Goal: Use online tool/utility: Utilize a website feature to perform a specific function

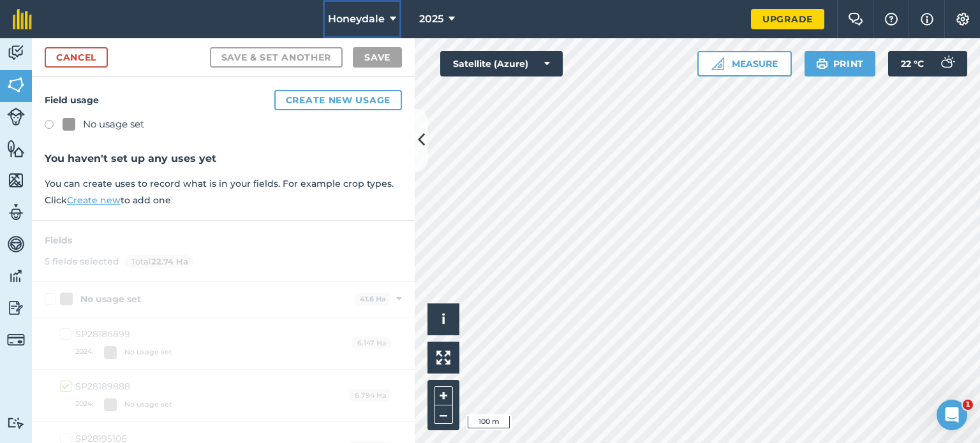
click at [390, 18] on icon at bounding box center [393, 18] width 6 height 15
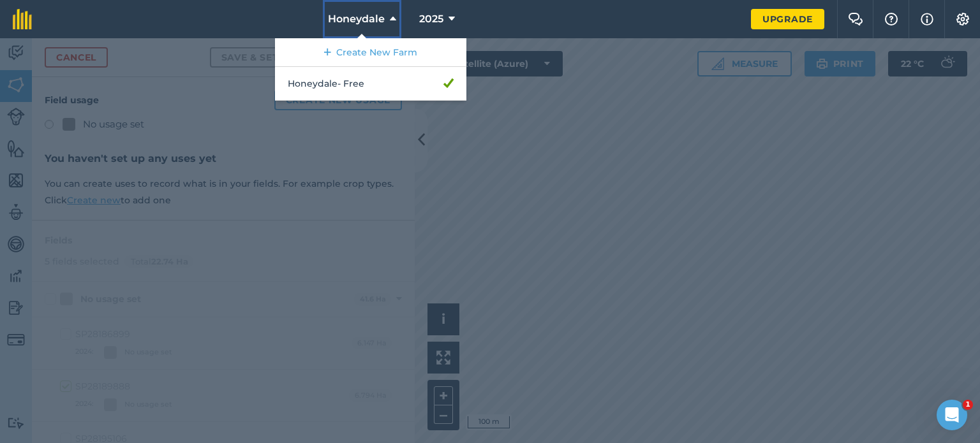
click at [390, 18] on icon at bounding box center [393, 18] width 6 height 15
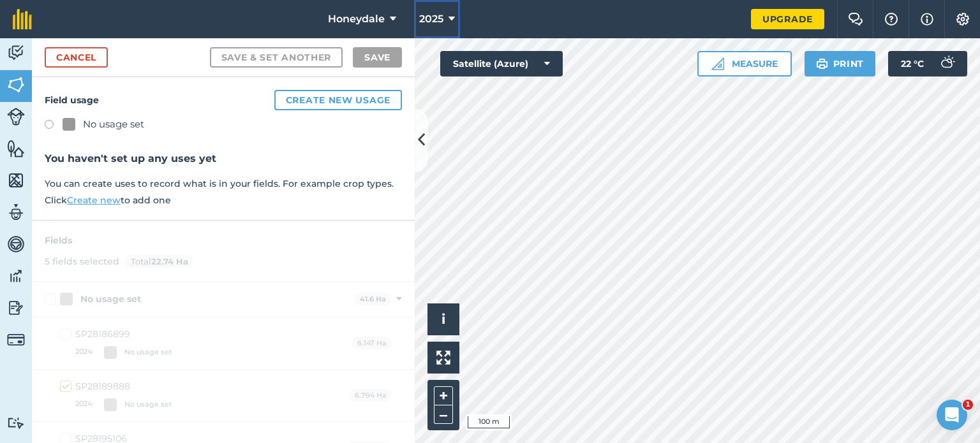
click at [445, 20] on button "2025" at bounding box center [437, 19] width 46 height 38
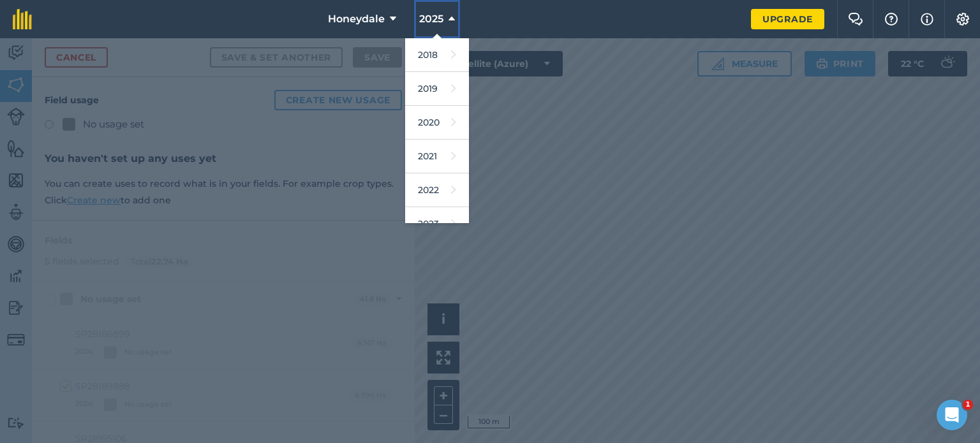
click at [445, 20] on button "2025" at bounding box center [437, 19] width 46 height 38
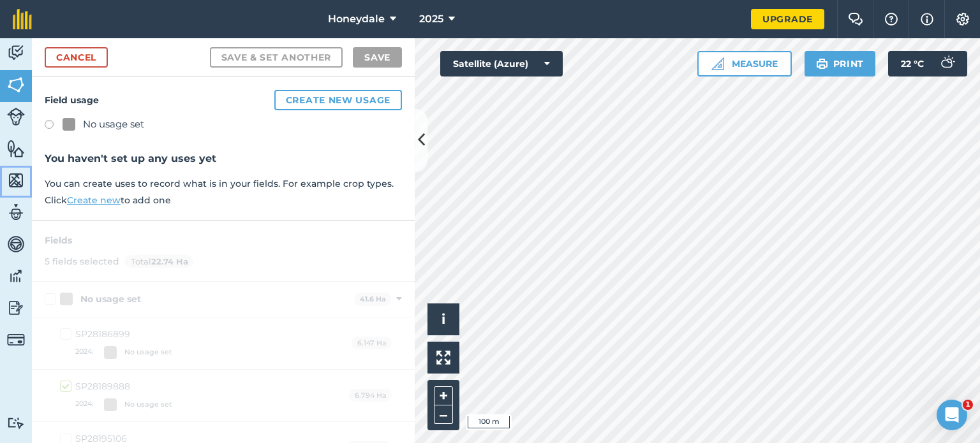
click at [17, 178] on img at bounding box center [16, 180] width 18 height 19
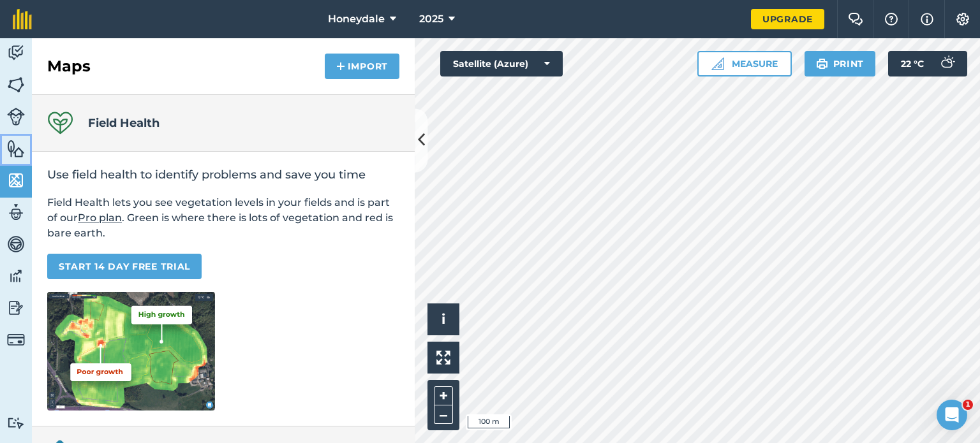
click at [17, 149] on img at bounding box center [16, 148] width 18 height 19
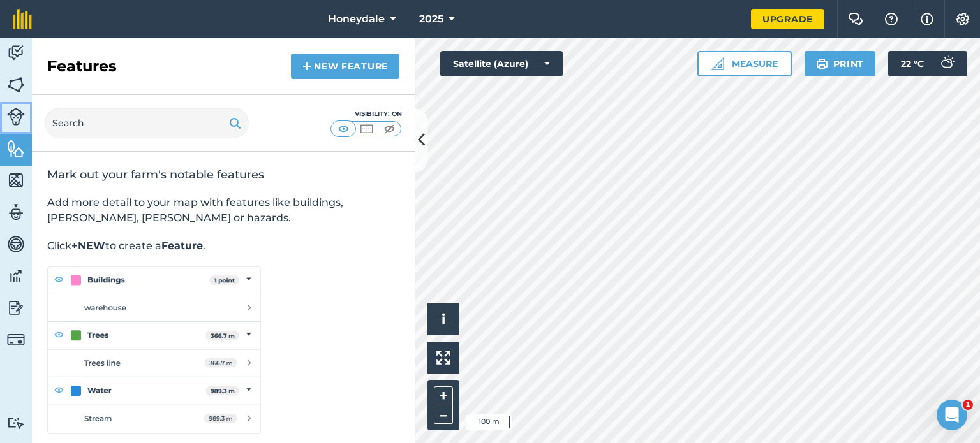
click at [16, 122] on img at bounding box center [16, 117] width 18 height 18
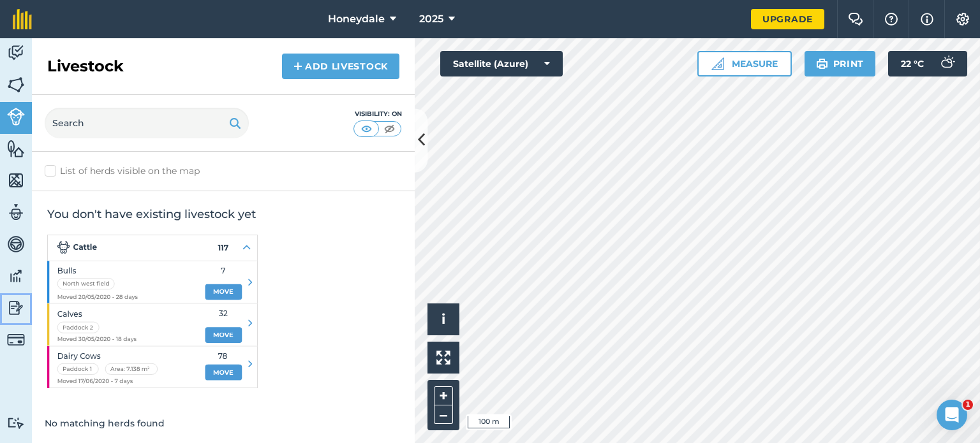
click at [19, 311] on img at bounding box center [16, 308] width 18 height 19
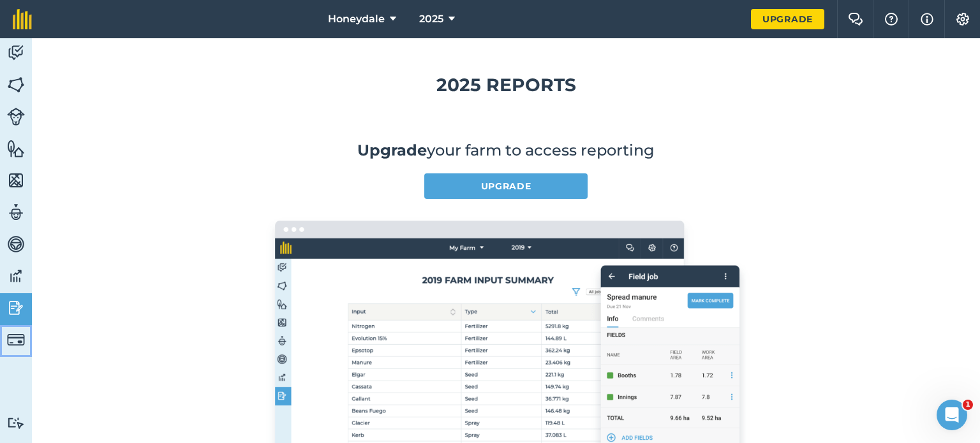
click at [19, 334] on img at bounding box center [16, 340] width 18 height 18
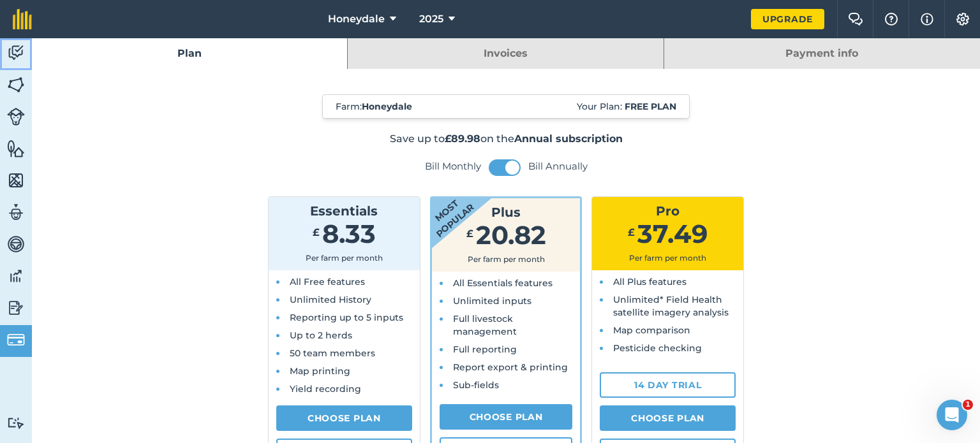
click at [16, 50] on img at bounding box center [16, 52] width 18 height 19
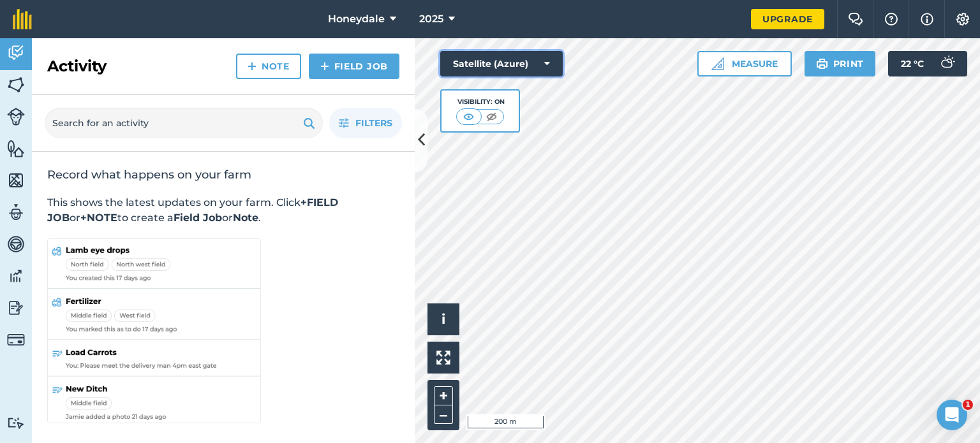
click at [549, 63] on icon at bounding box center [547, 63] width 6 height 13
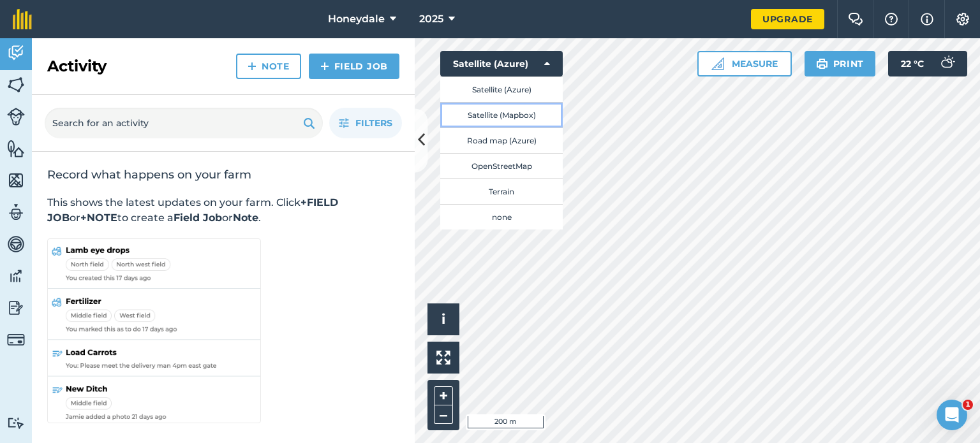
click at [509, 115] on button "Satellite (Mapbox)" at bounding box center [501, 115] width 123 height 26
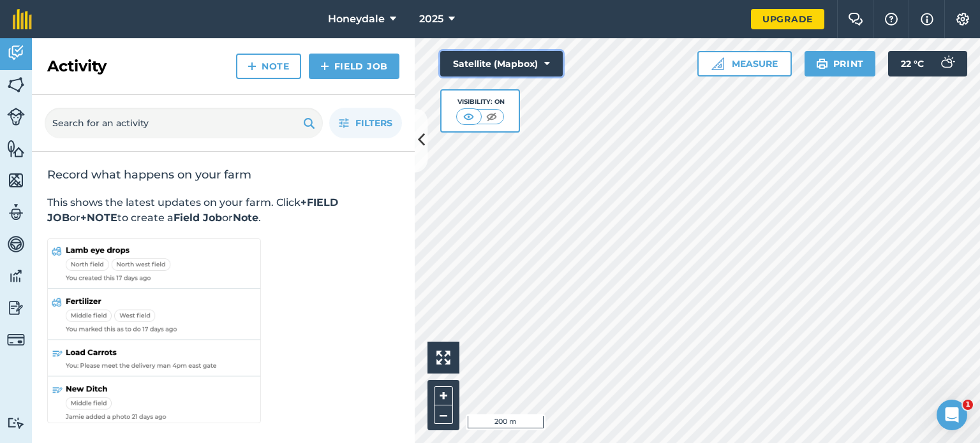
click at [551, 68] on button "Satellite (Mapbox)" at bounding box center [501, 64] width 123 height 26
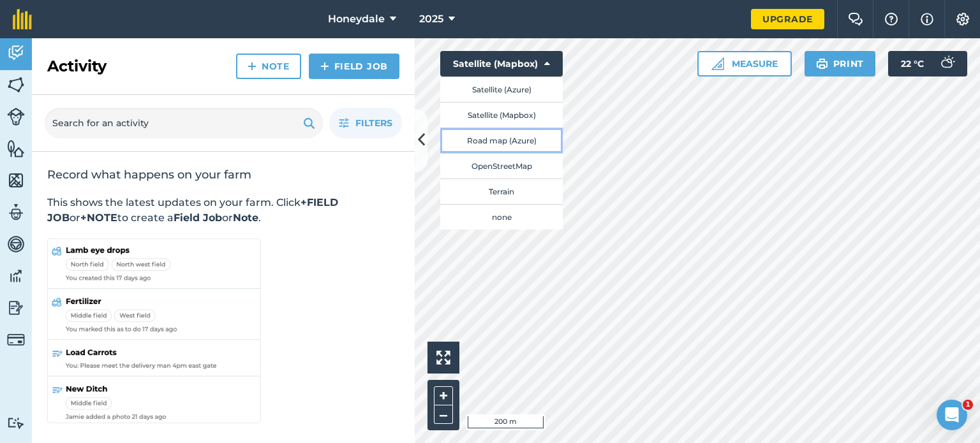
click at [516, 145] on button "Road map (Azure)" at bounding box center [501, 141] width 123 height 26
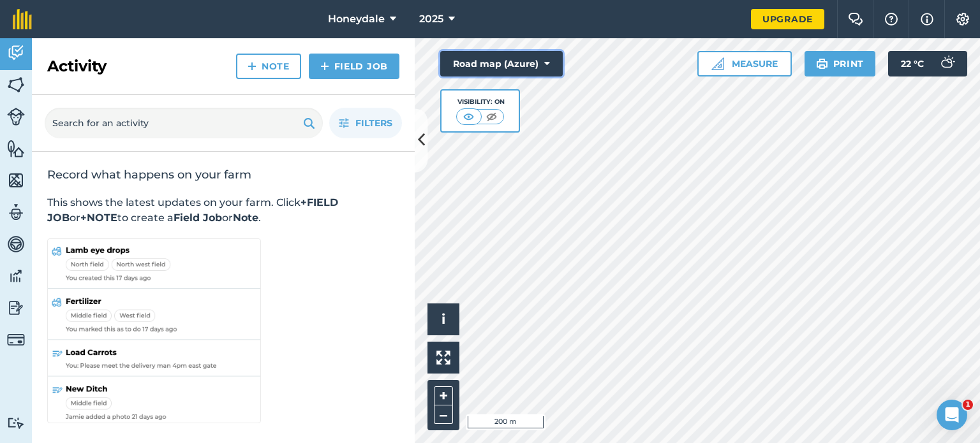
click at [551, 68] on button "Road map (Azure)" at bounding box center [501, 64] width 123 height 26
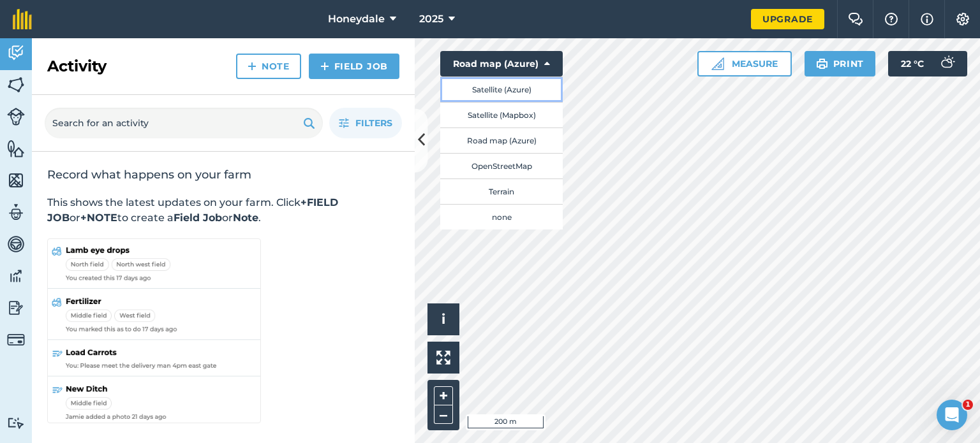
click at [519, 87] on button "Satellite (Azure)" at bounding box center [501, 90] width 123 height 26
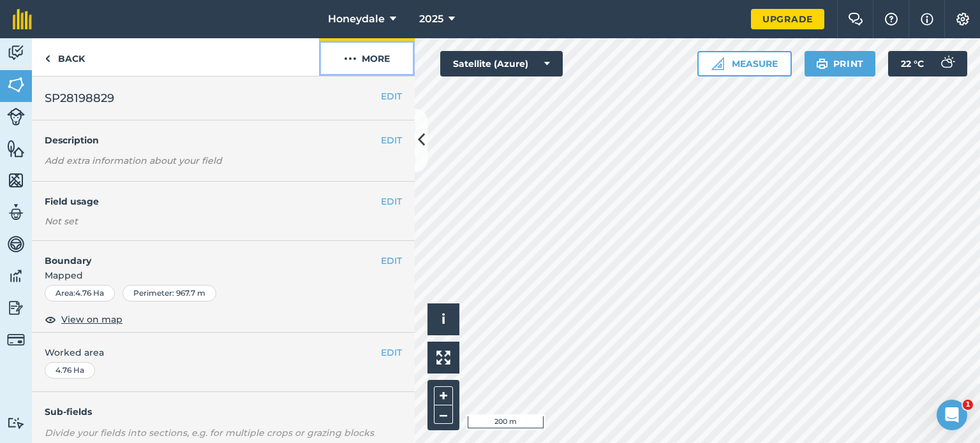
click at [378, 58] on button "More" at bounding box center [367, 57] width 96 height 38
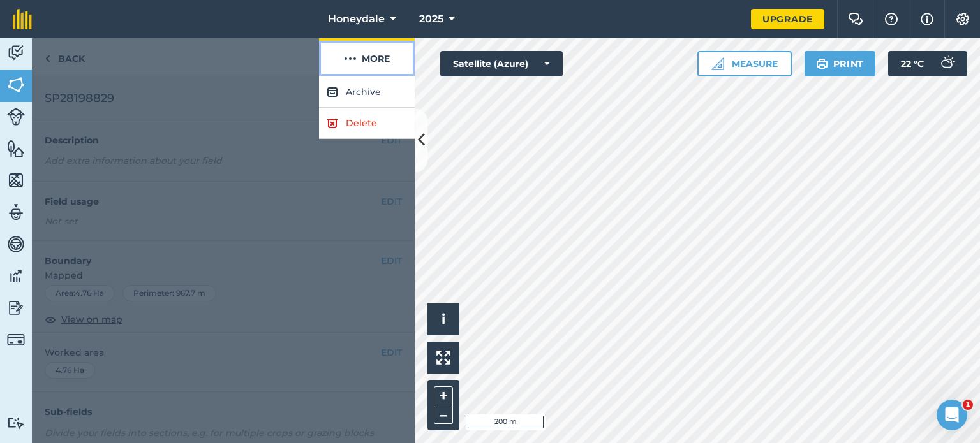
click at [378, 58] on button "More" at bounding box center [367, 57] width 96 height 38
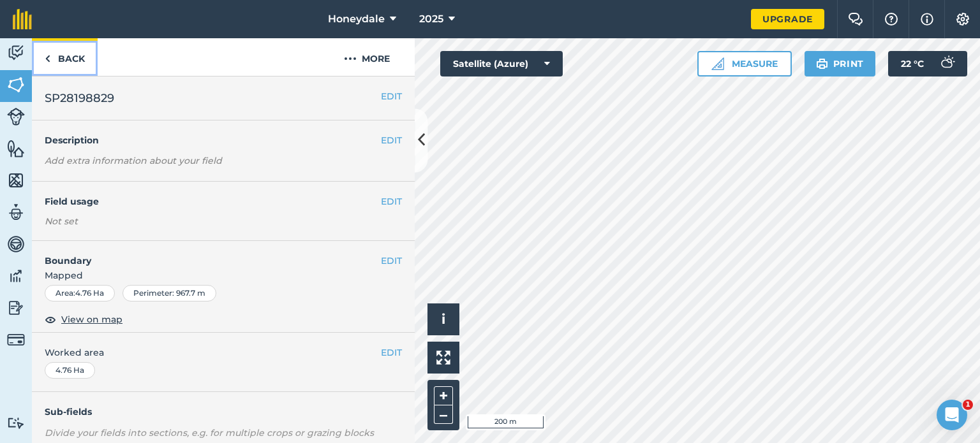
click at [64, 56] on link "Back" at bounding box center [65, 57] width 66 height 38
click at [63, 59] on link "Back" at bounding box center [65, 57] width 66 height 38
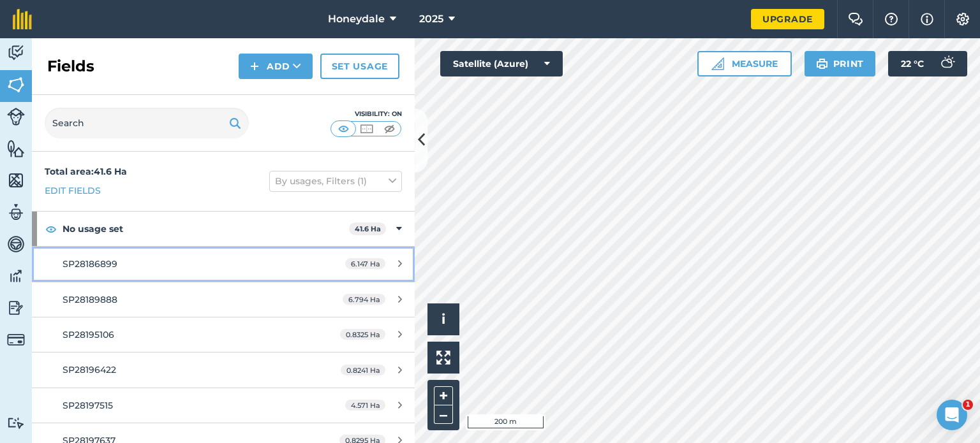
click at [393, 263] on div "6.147 Ha" at bounding box center [373, 264] width 82 height 10
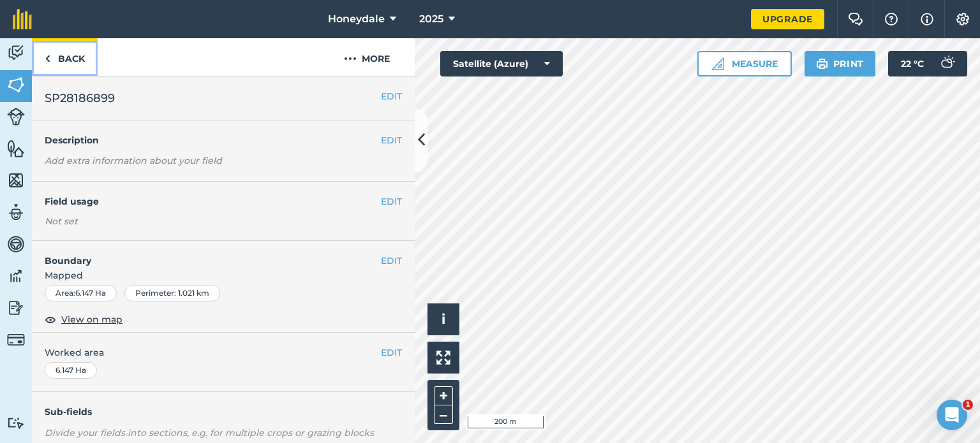
click at [53, 63] on link "Back" at bounding box center [65, 57] width 66 height 38
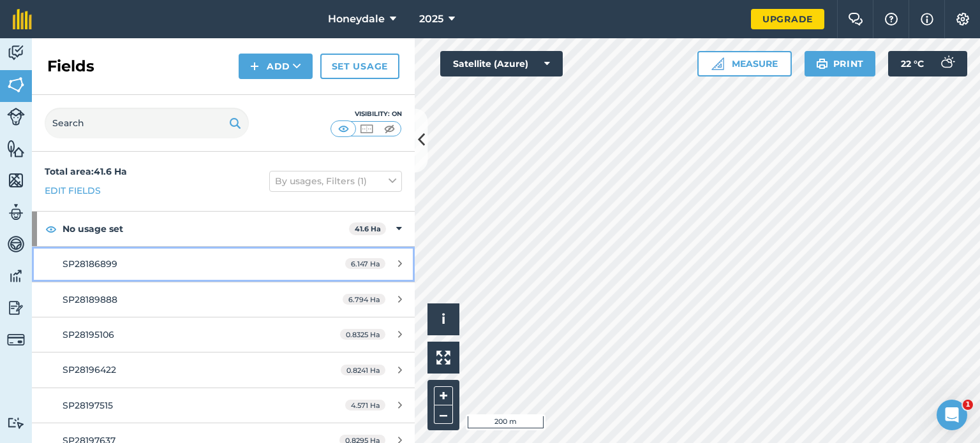
click at [235, 269] on div "SP28186899" at bounding box center [183, 264] width 240 height 14
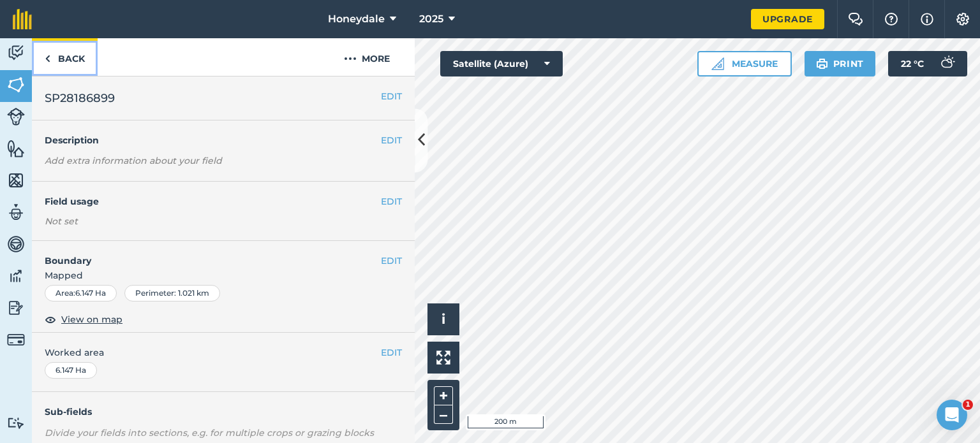
click at [50, 59] on img at bounding box center [48, 58] width 6 height 15
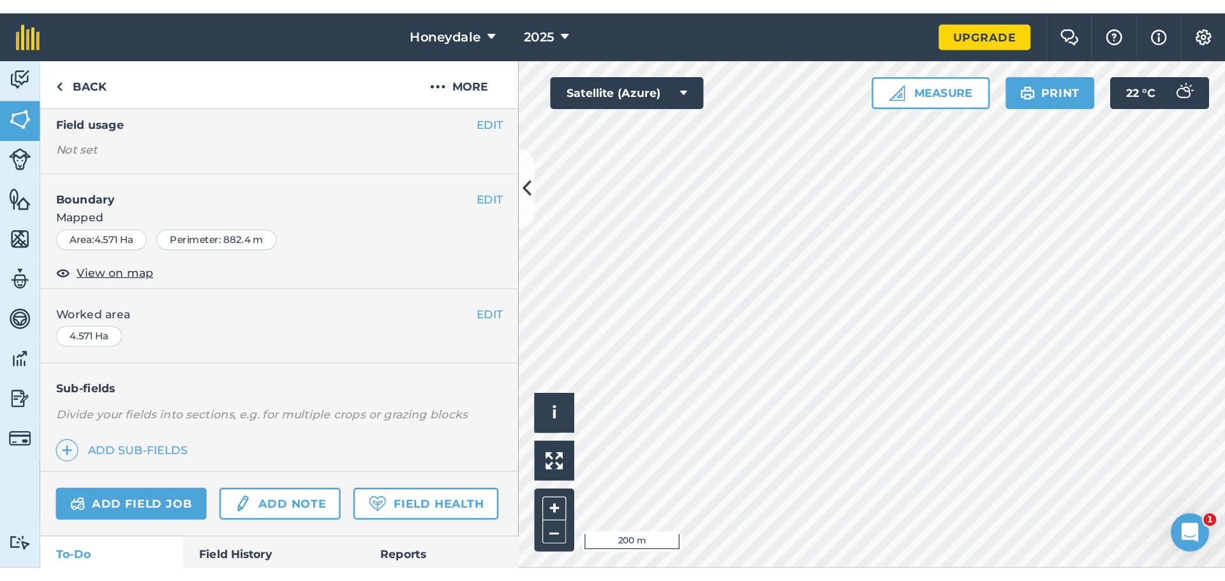
scroll to position [115, 0]
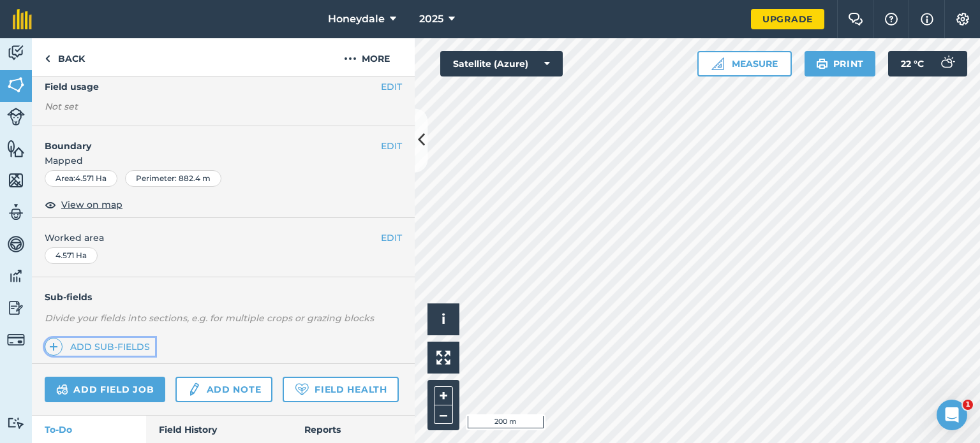
click at [135, 344] on link "Add sub-fields" at bounding box center [100, 347] width 110 height 18
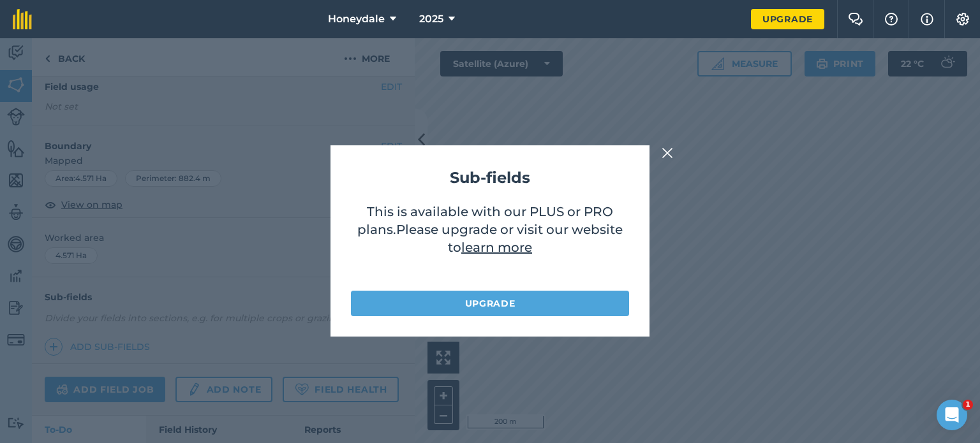
click at [669, 157] on img at bounding box center [667, 152] width 11 height 15
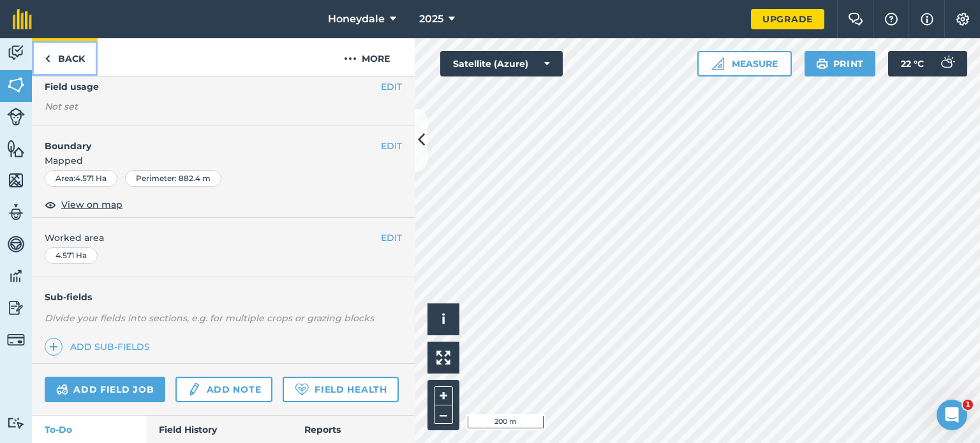
click at [54, 59] on link "Back" at bounding box center [65, 57] width 66 height 38
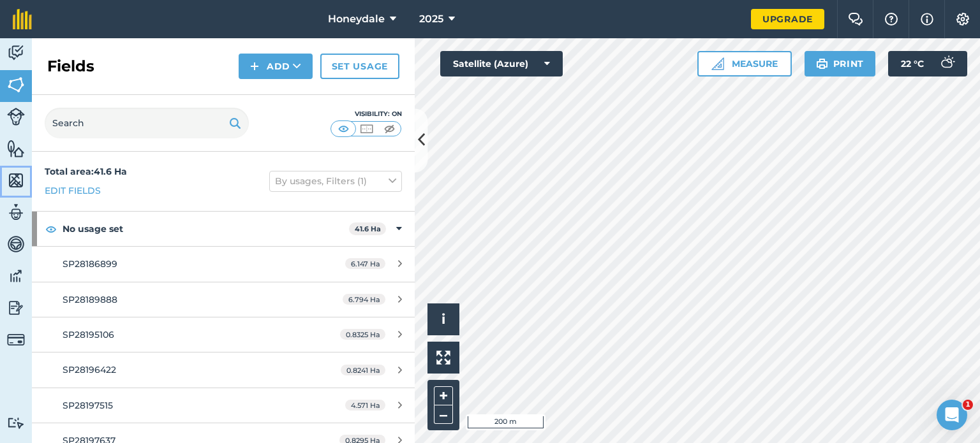
click at [17, 184] on img at bounding box center [16, 180] width 18 height 19
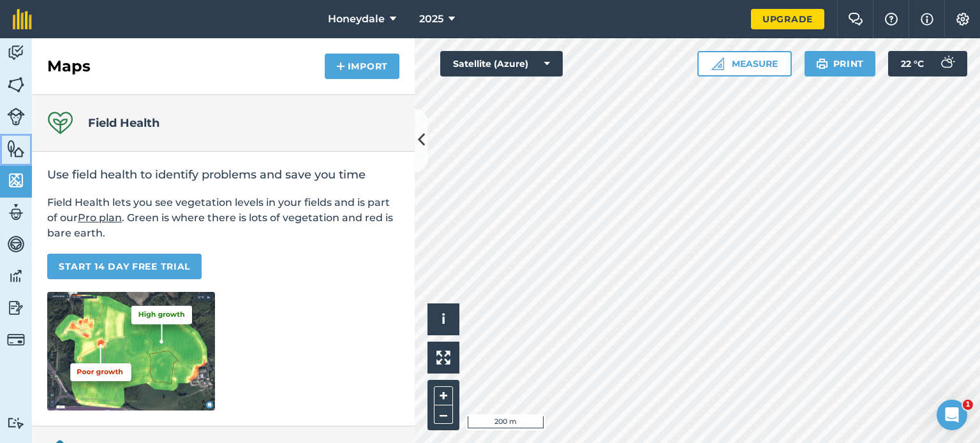
click at [17, 140] on img at bounding box center [16, 148] width 18 height 19
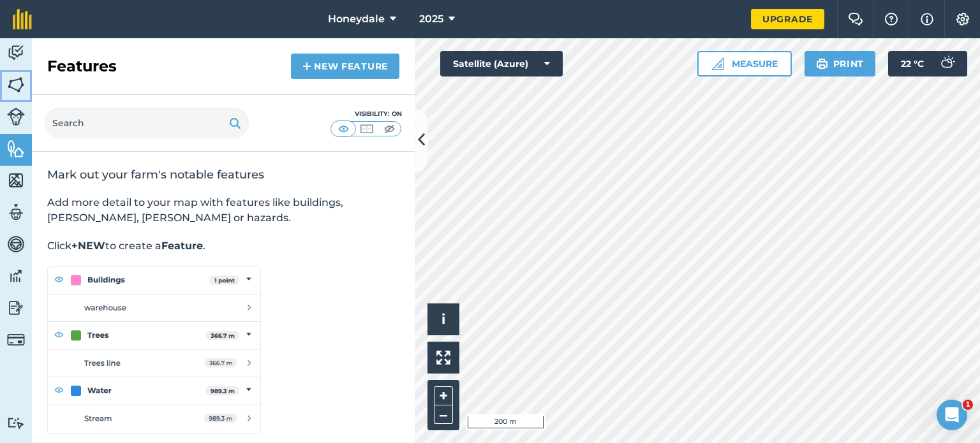
click at [15, 86] on img at bounding box center [16, 84] width 18 height 19
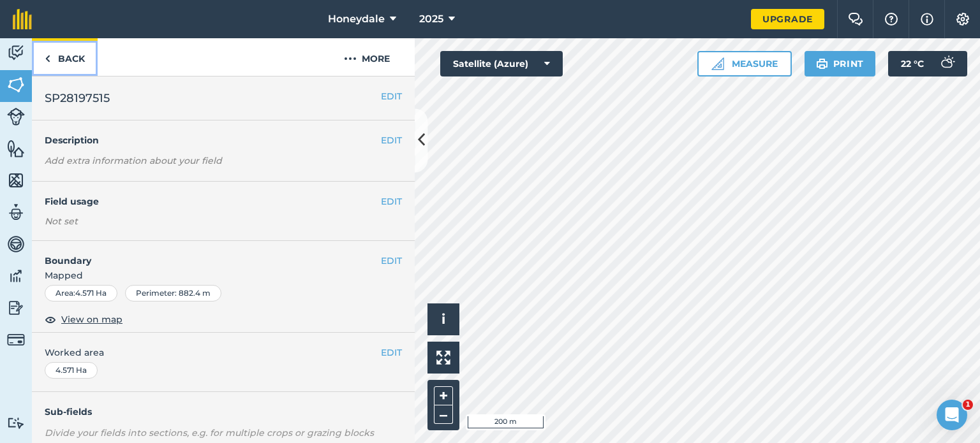
click at [48, 59] on img at bounding box center [48, 58] width 6 height 15
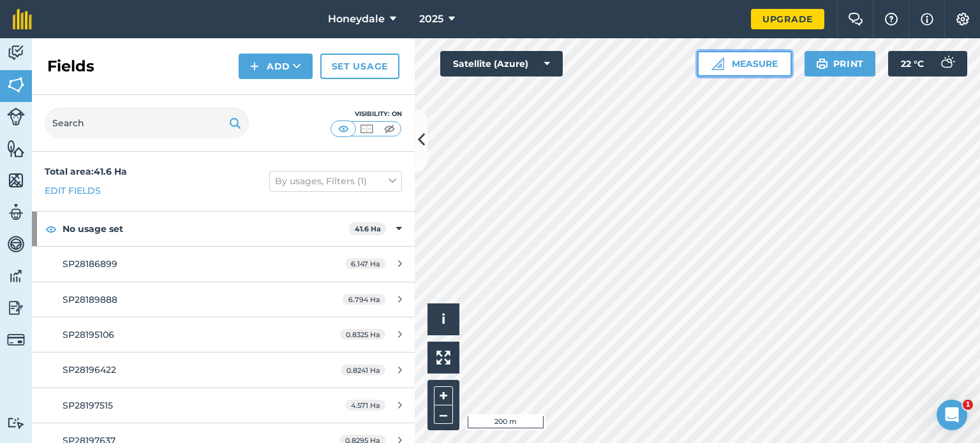
click at [758, 64] on button "Measure" at bounding box center [744, 64] width 94 height 26
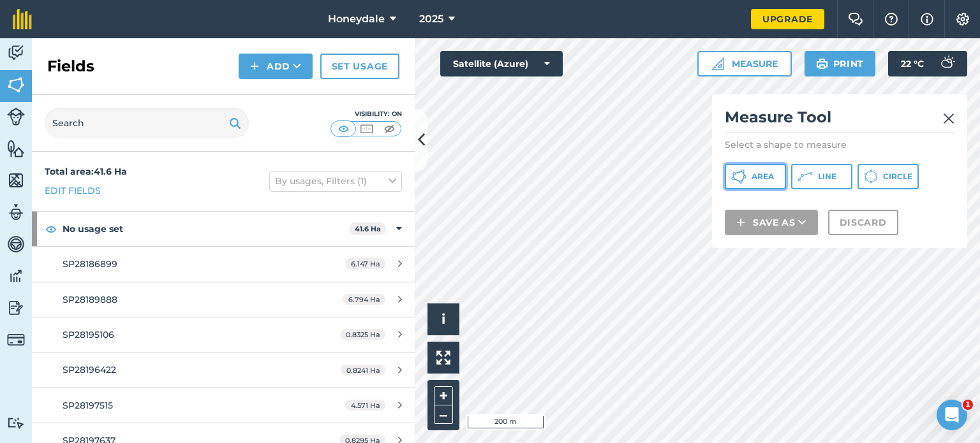
click at [741, 183] on icon at bounding box center [741, 182] width 3 height 3
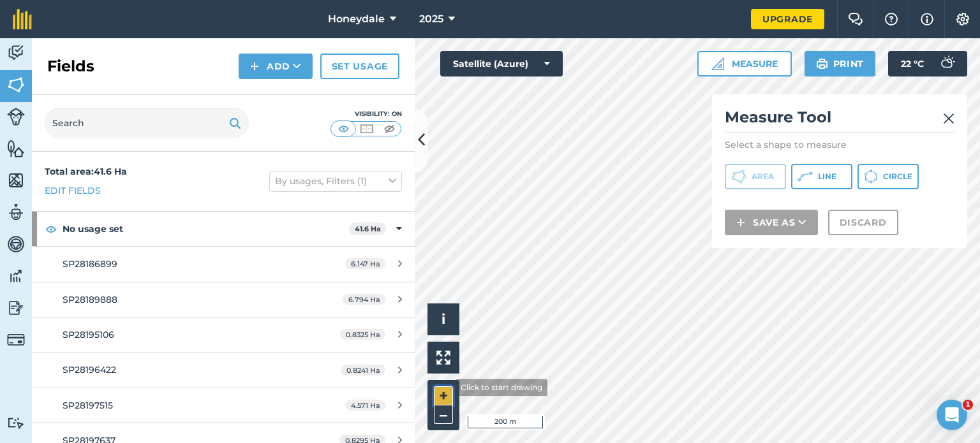
click at [446, 388] on button "+" at bounding box center [443, 396] width 19 height 19
click at [443, 413] on button "–" at bounding box center [443, 415] width 19 height 19
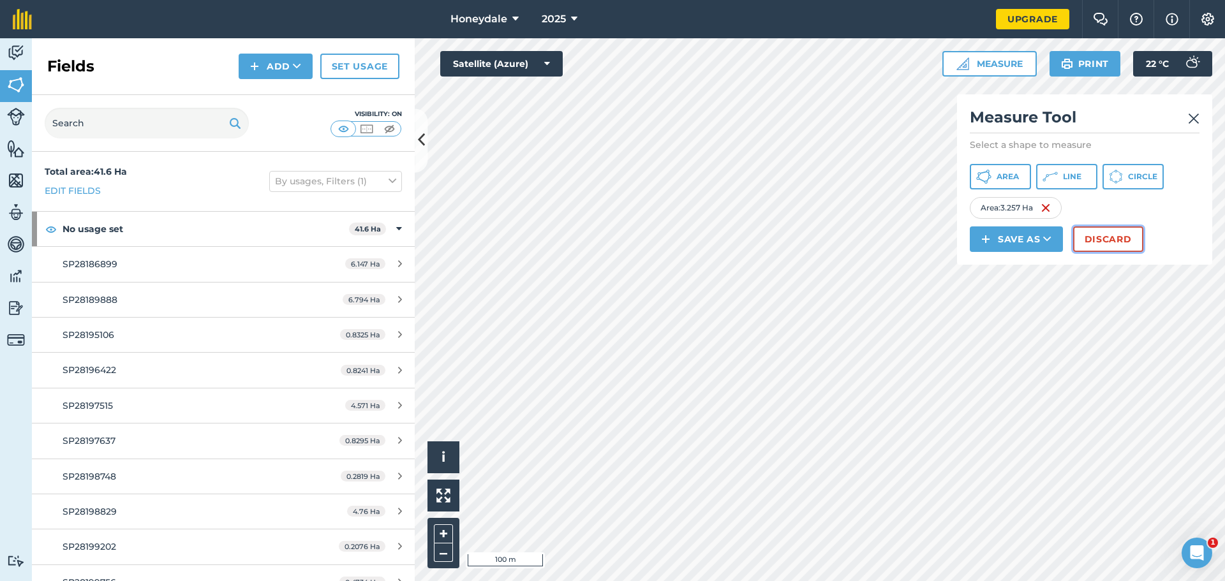
click at [979, 234] on button "Discard" at bounding box center [1108, 240] width 70 height 26
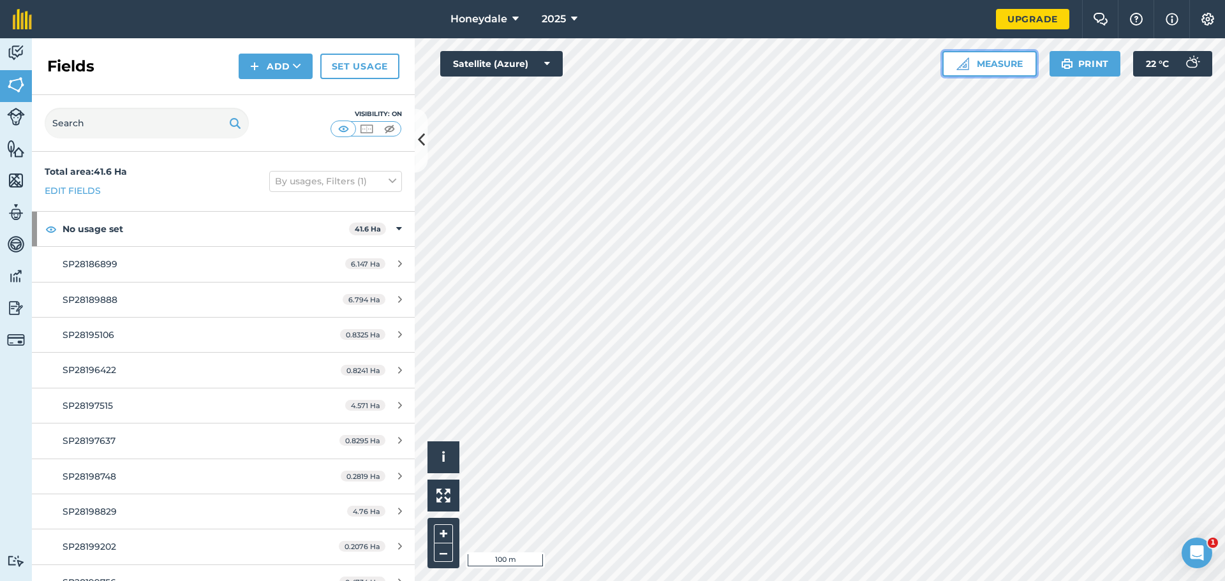
click at [979, 60] on button "Measure" at bounding box center [989, 64] width 94 height 26
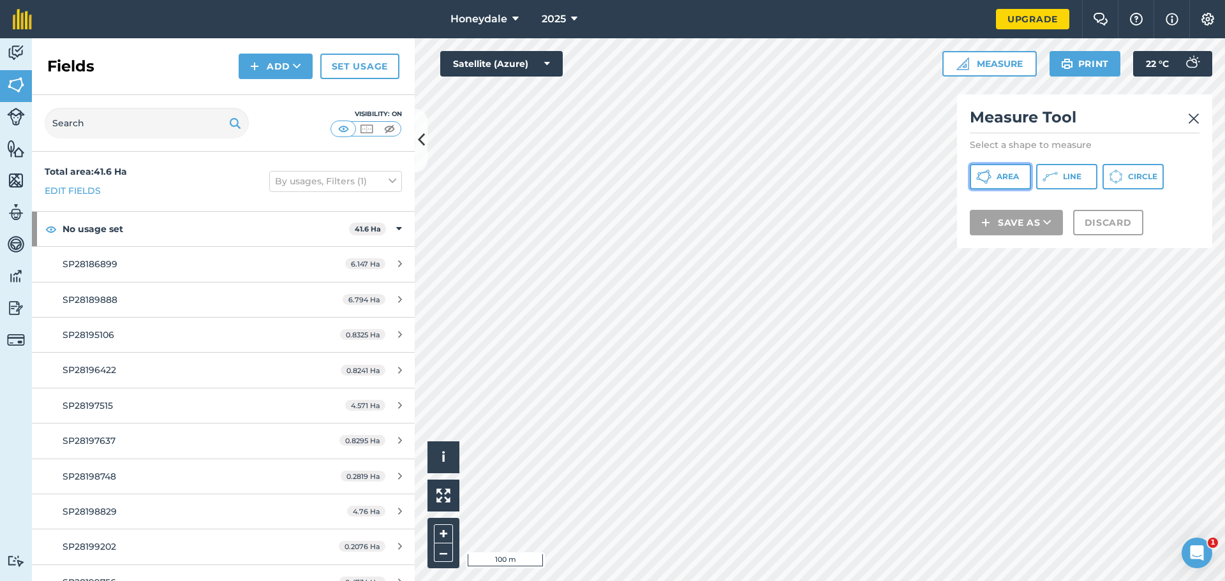
click at [979, 175] on button "Area" at bounding box center [1000, 177] width 61 height 26
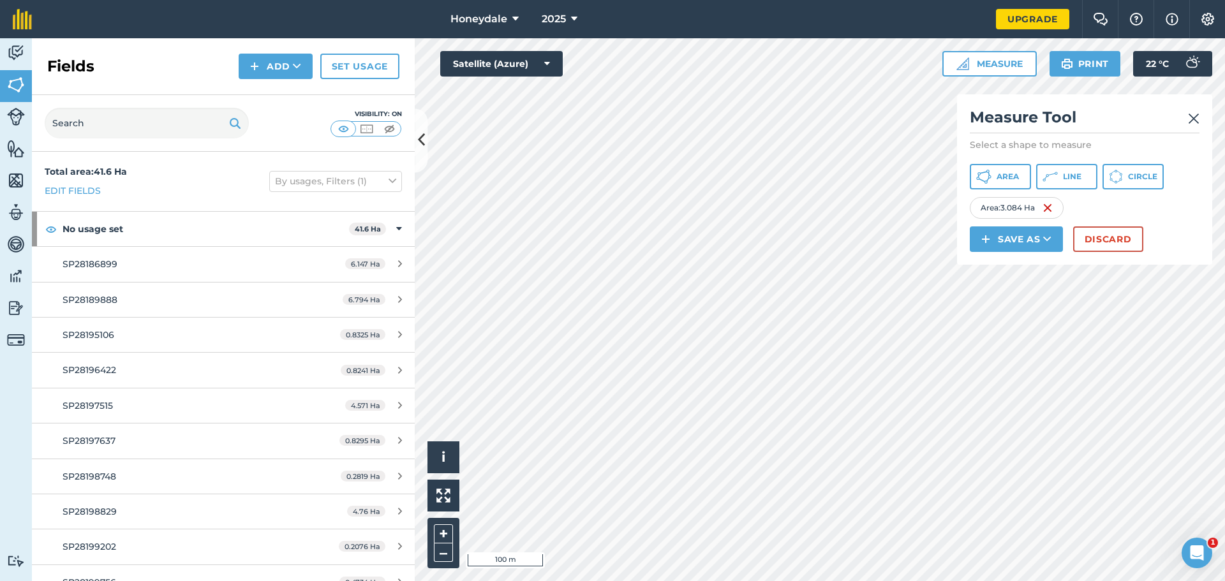
click at [979, 117] on img at bounding box center [1193, 118] width 11 height 15
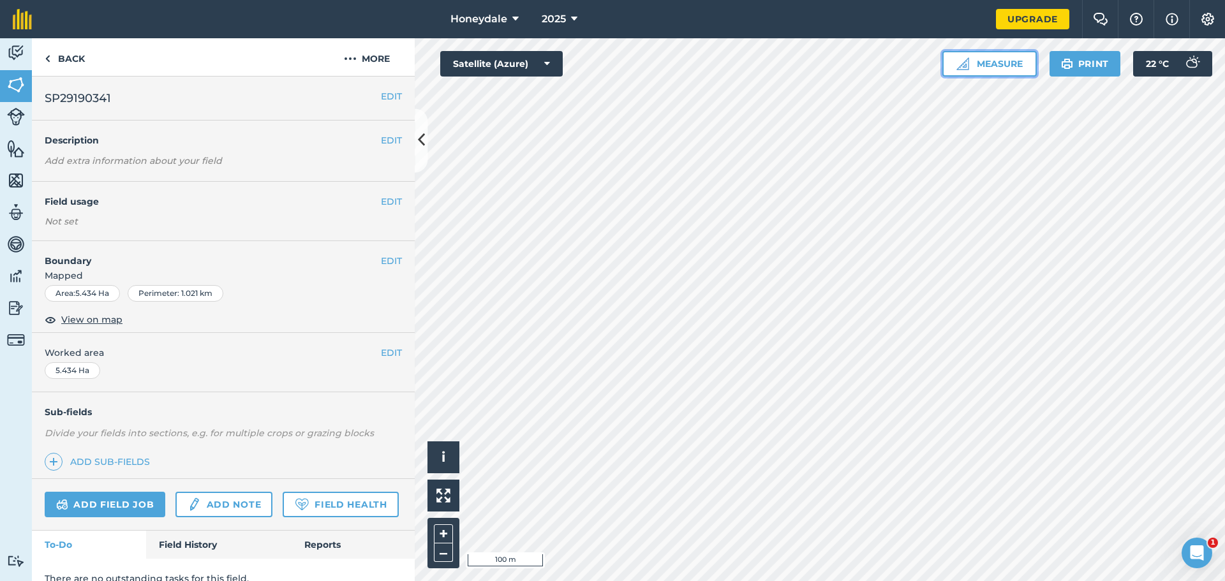
click at [979, 66] on button "Measure" at bounding box center [989, 64] width 94 height 26
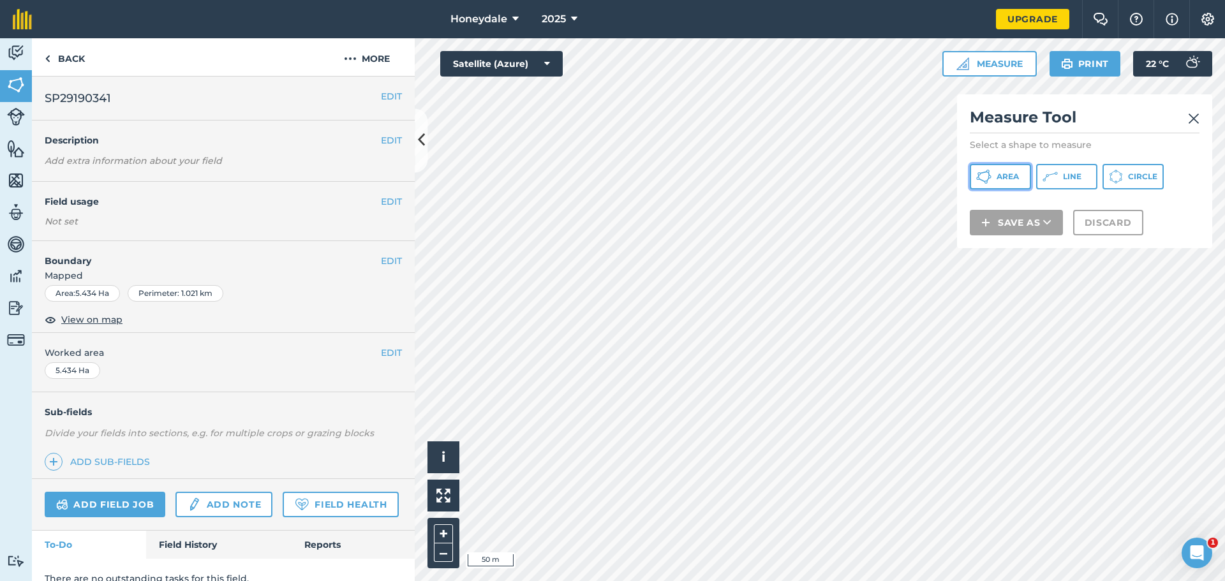
click at [979, 182] on button "Area" at bounding box center [1000, 177] width 61 height 26
click at [979, 237] on button "Discard" at bounding box center [1108, 240] width 70 height 26
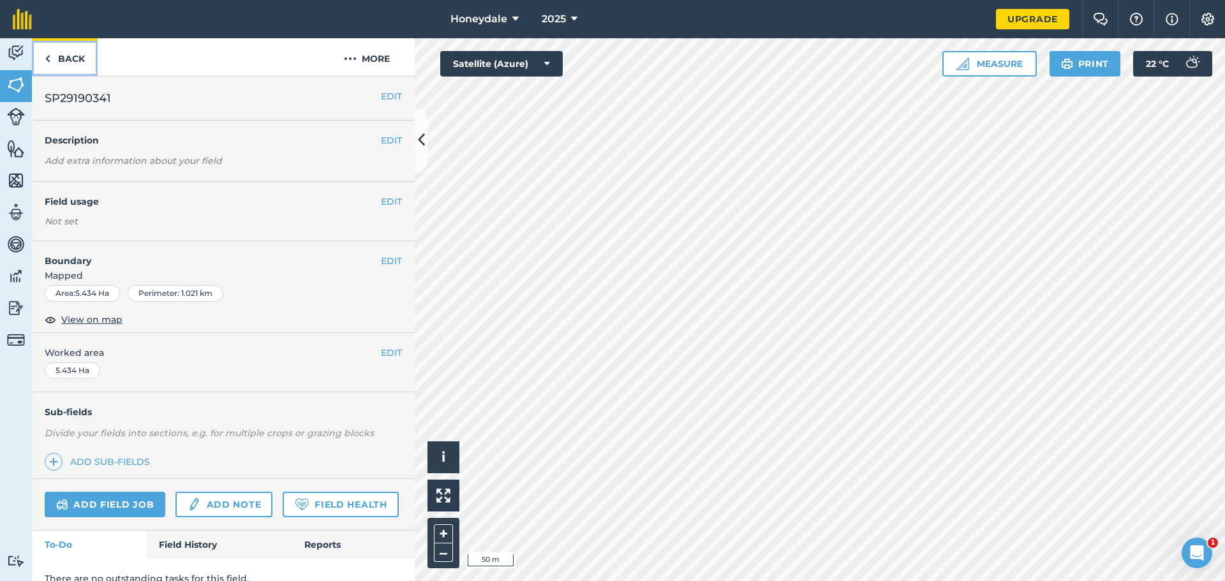
click at [46, 61] on img at bounding box center [48, 58] width 6 height 15
click at [444, 443] on button "+" at bounding box center [443, 533] width 19 height 19
click at [448, 443] on button "–" at bounding box center [443, 553] width 19 height 19
click at [979, 54] on button "Measure" at bounding box center [989, 64] width 94 height 26
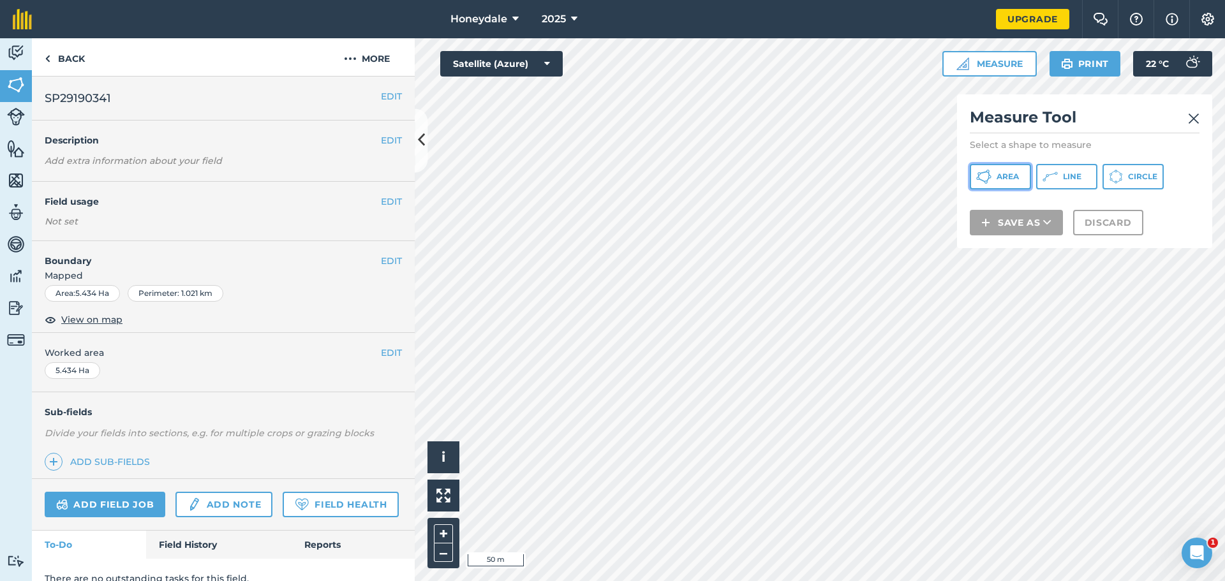
click at [979, 179] on span "Area" at bounding box center [1008, 177] width 22 height 10
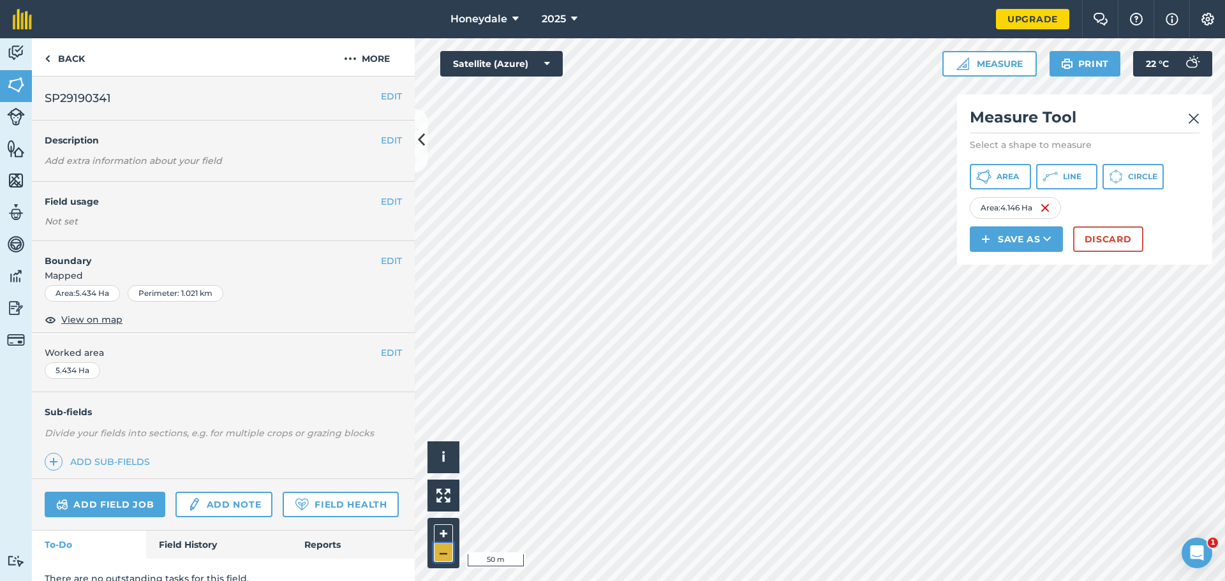
click at [450, 443] on button "–" at bounding box center [443, 553] width 19 height 19
click at [54, 57] on link "Back" at bounding box center [65, 57] width 66 height 38
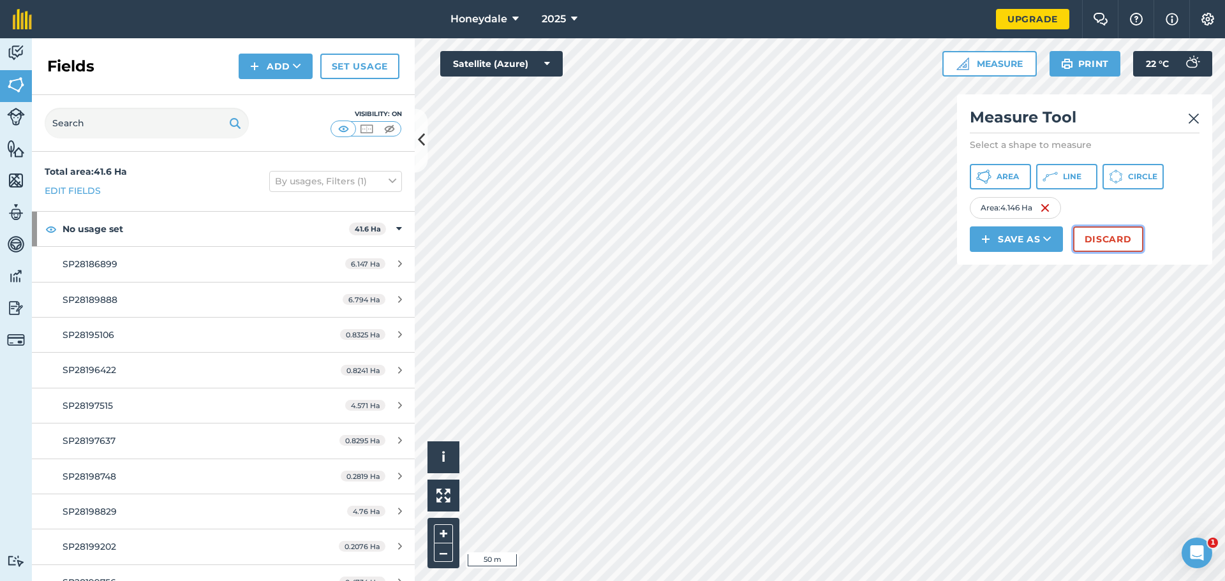
click at [979, 230] on button "Discard" at bounding box center [1108, 240] width 70 height 26
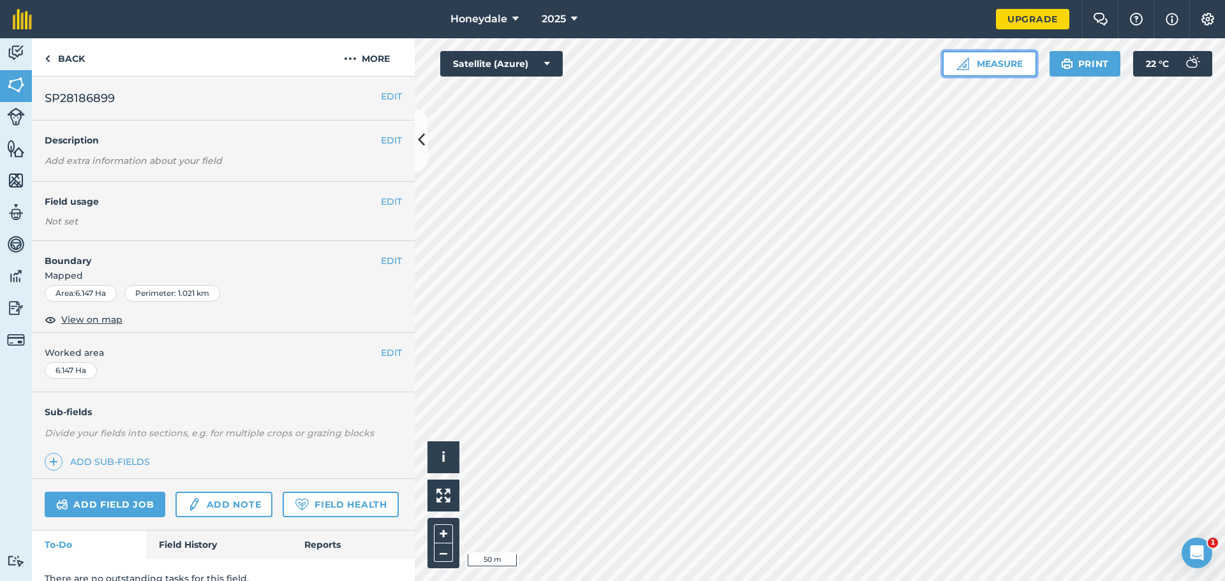
click at [979, 58] on button "Measure" at bounding box center [989, 64] width 94 height 26
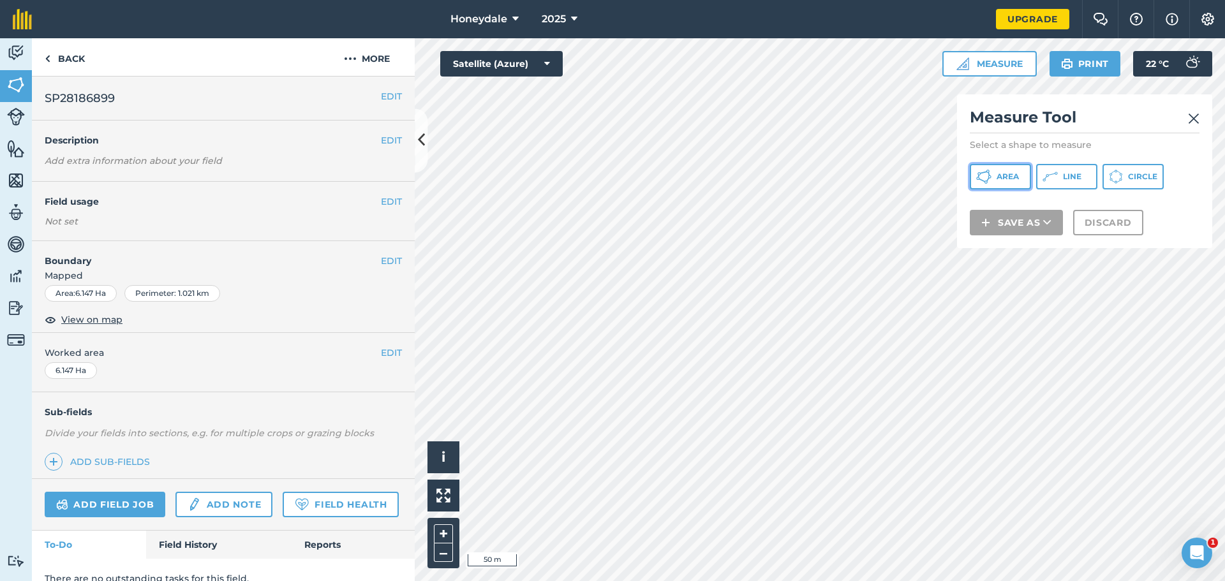
click at [979, 176] on span "Area" at bounding box center [1008, 177] width 22 height 10
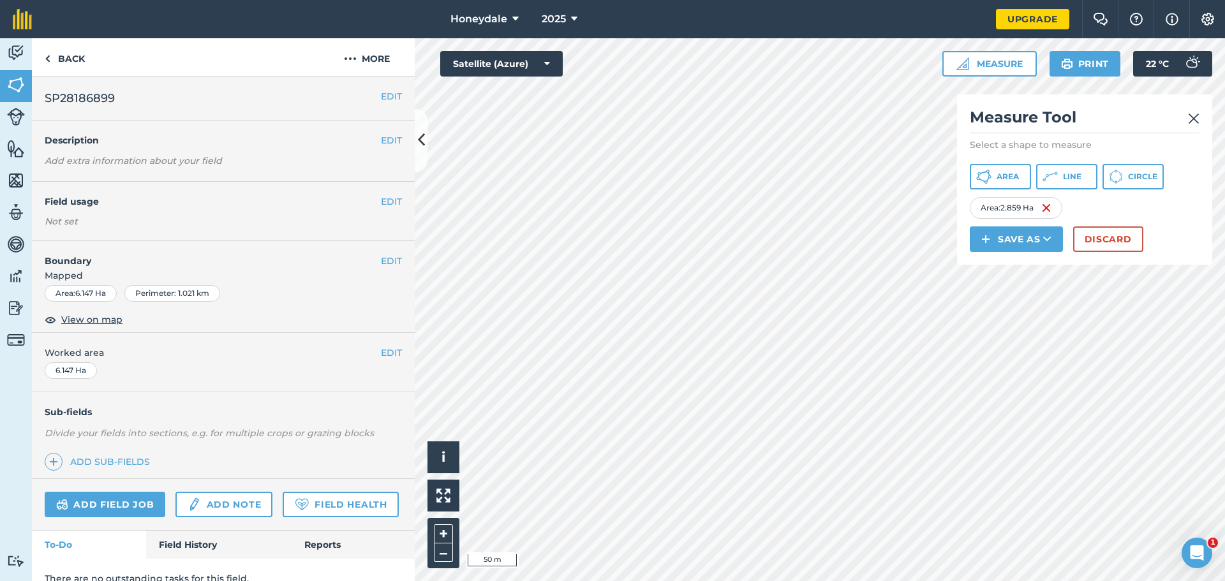
click at [979, 115] on img at bounding box center [1193, 118] width 11 height 15
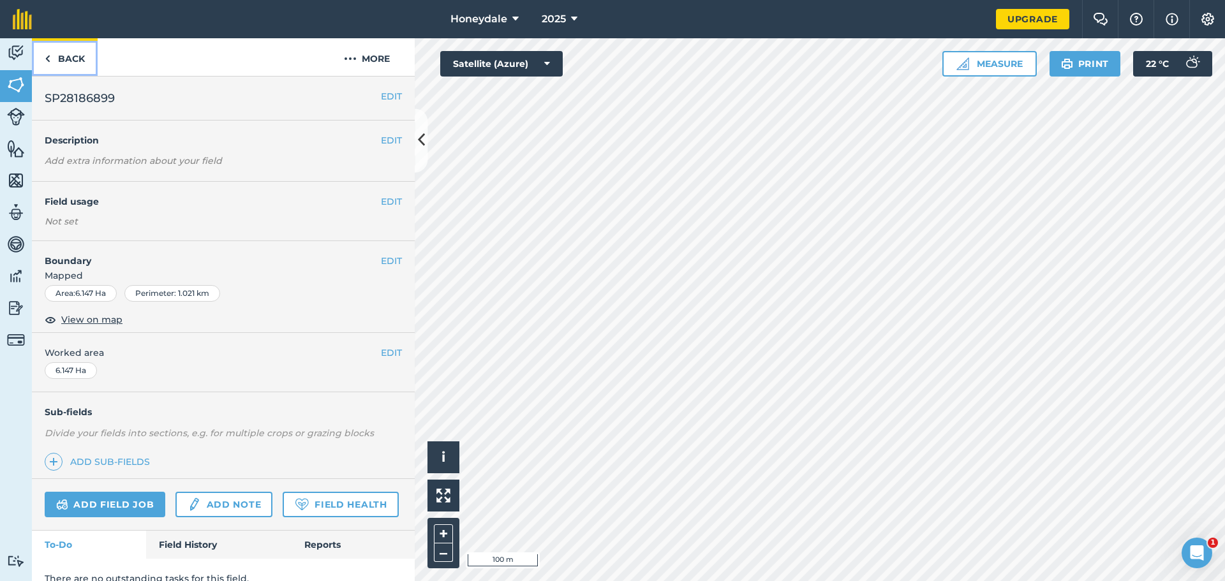
click at [49, 54] on img at bounding box center [48, 58] width 6 height 15
